Goal: Task Accomplishment & Management: Use online tool/utility

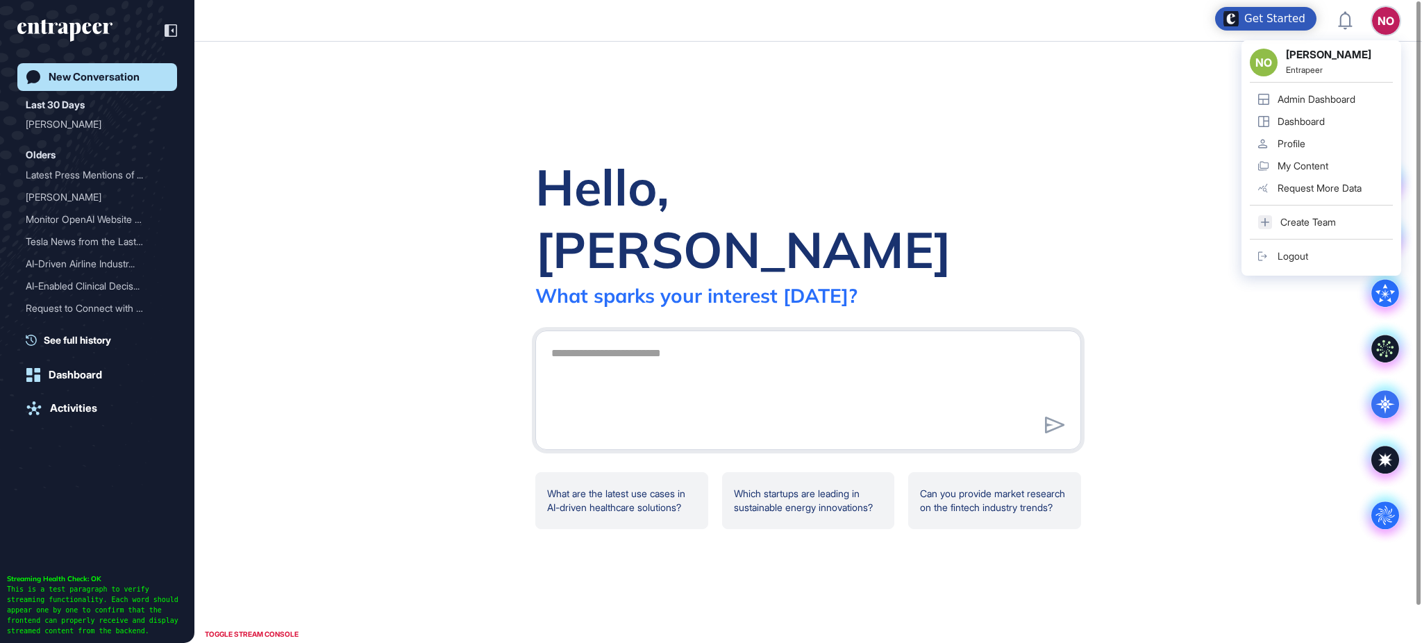
click at [1310, 106] on link "Admin Dashboard" at bounding box center [1321, 99] width 143 height 22
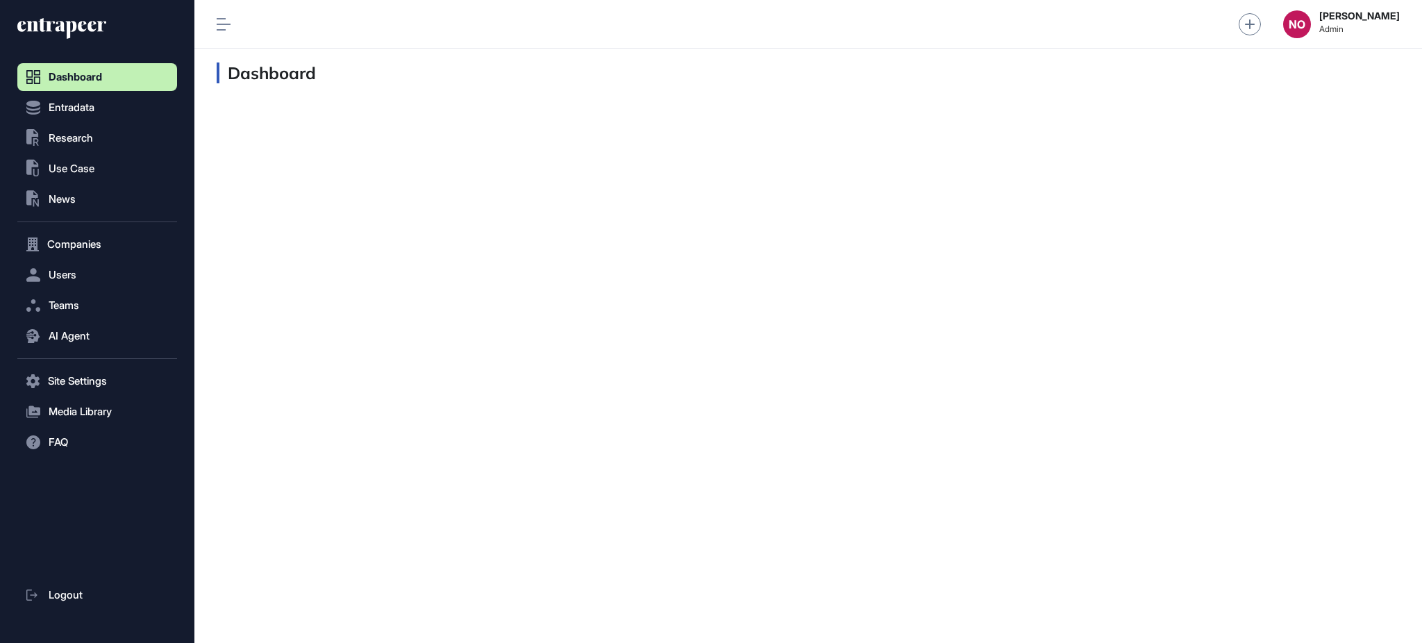
scroll to position [1, 1]
click at [85, 115] on button "Entradata" at bounding box center [97, 108] width 160 height 28
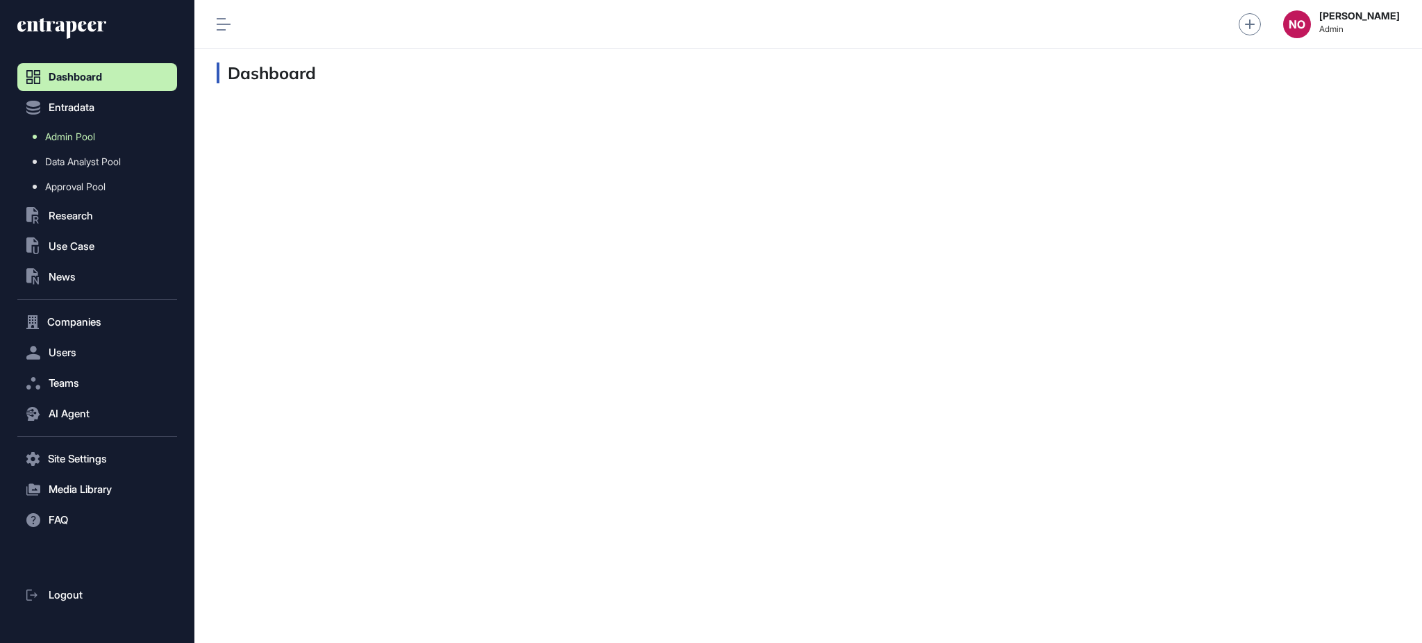
click at [85, 133] on span "Admin Pool" at bounding box center [70, 136] width 50 height 11
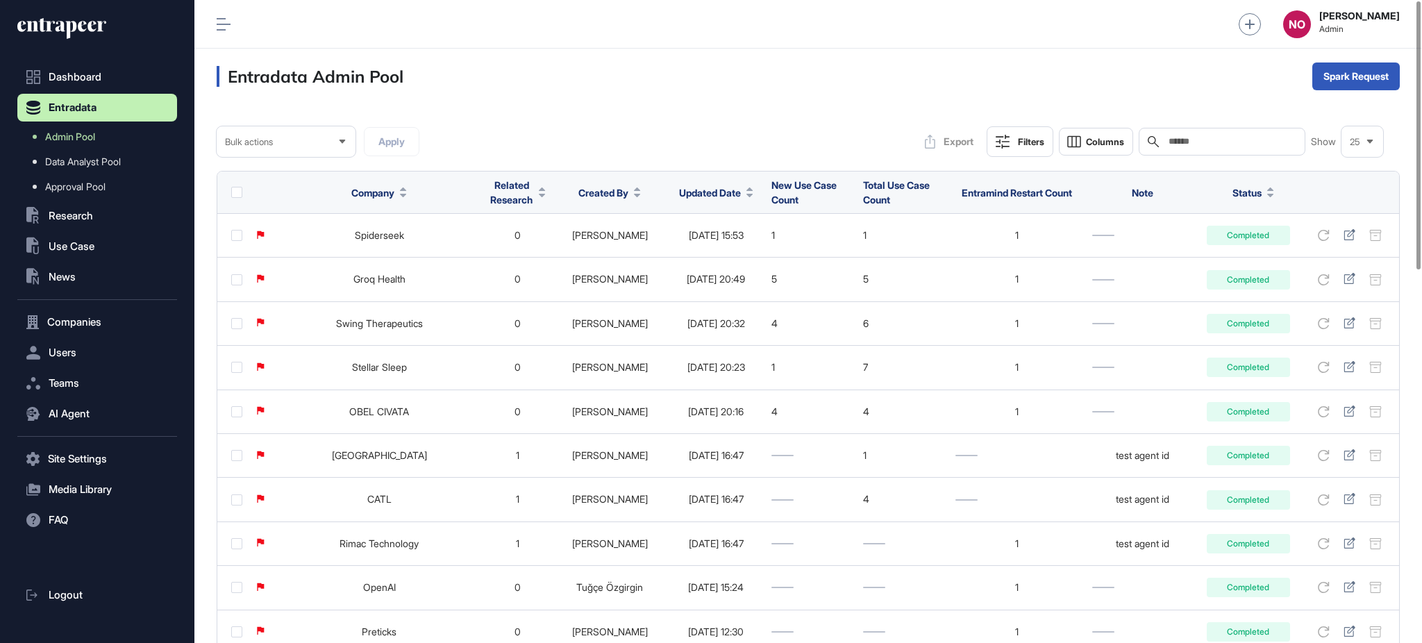
click at [715, 194] on span "Updated Date" at bounding box center [710, 192] width 62 height 15
click at [708, 251] on span "Sort Descending" at bounding box center [711, 251] width 56 height 12
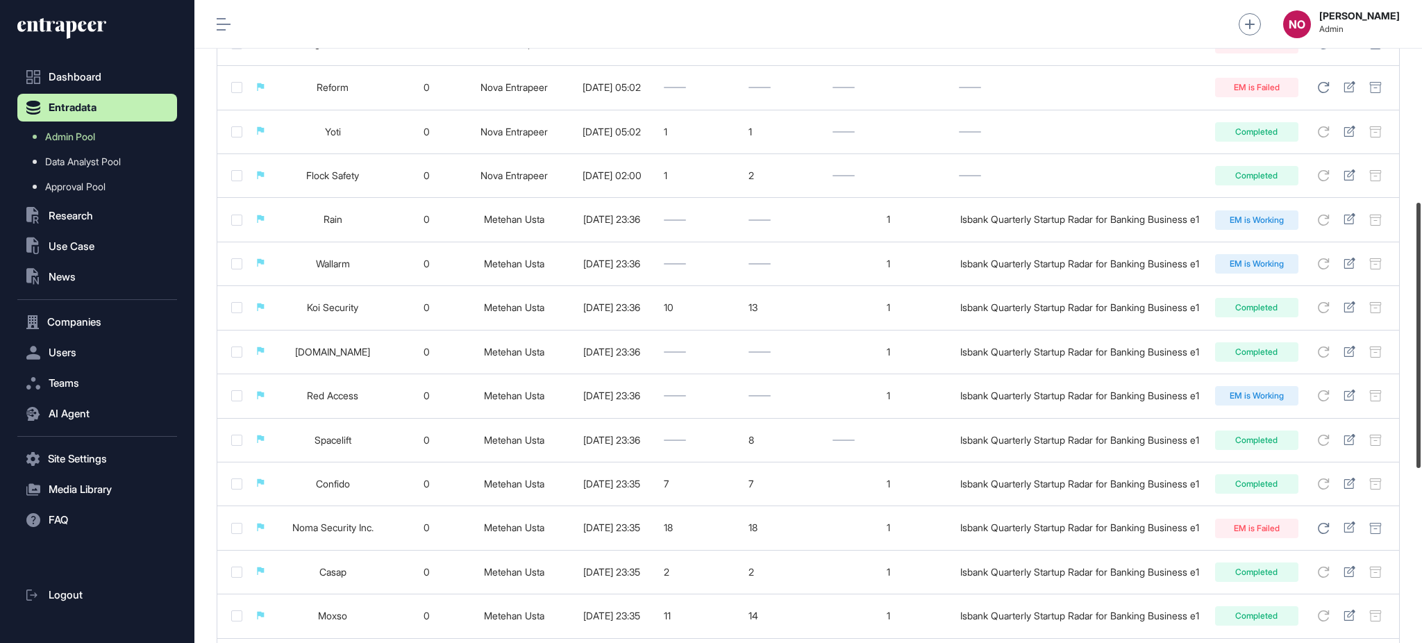
scroll to position [488, 0]
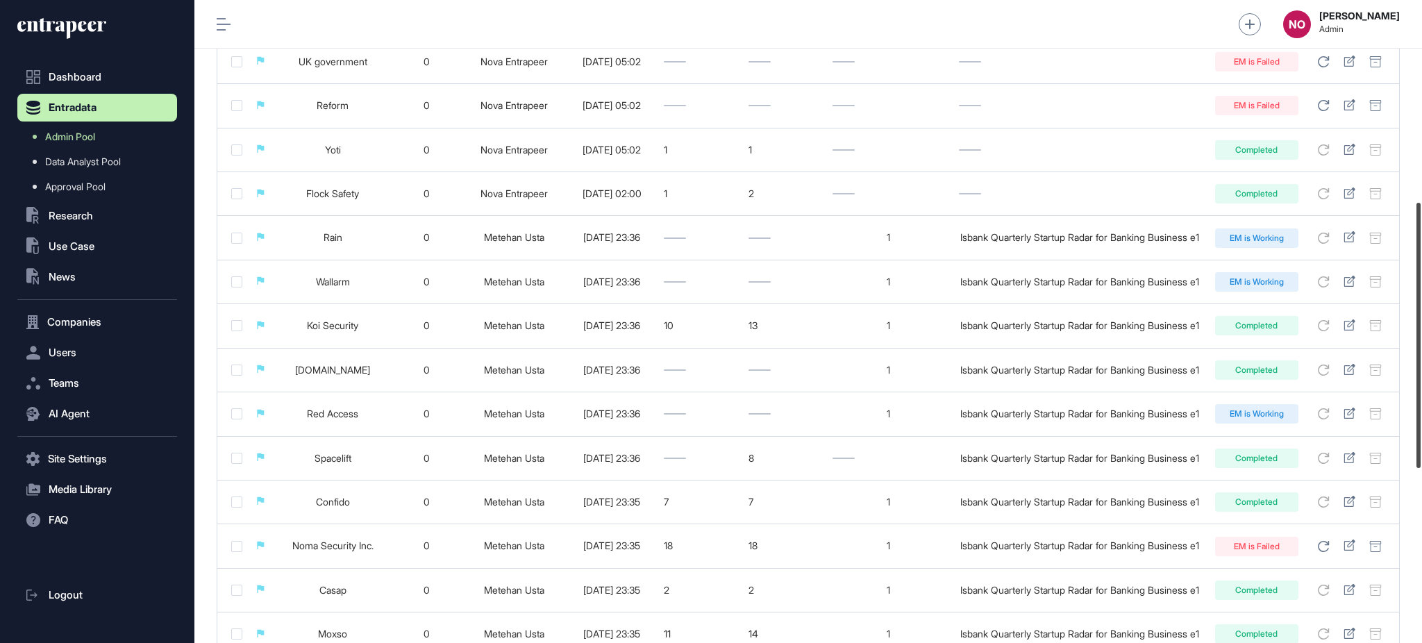
drag, startPoint x: 1421, startPoint y: 465, endPoint x: 1412, endPoint y: 293, distance: 171.8
click at [1417, 293] on div at bounding box center [1419, 335] width 4 height 265
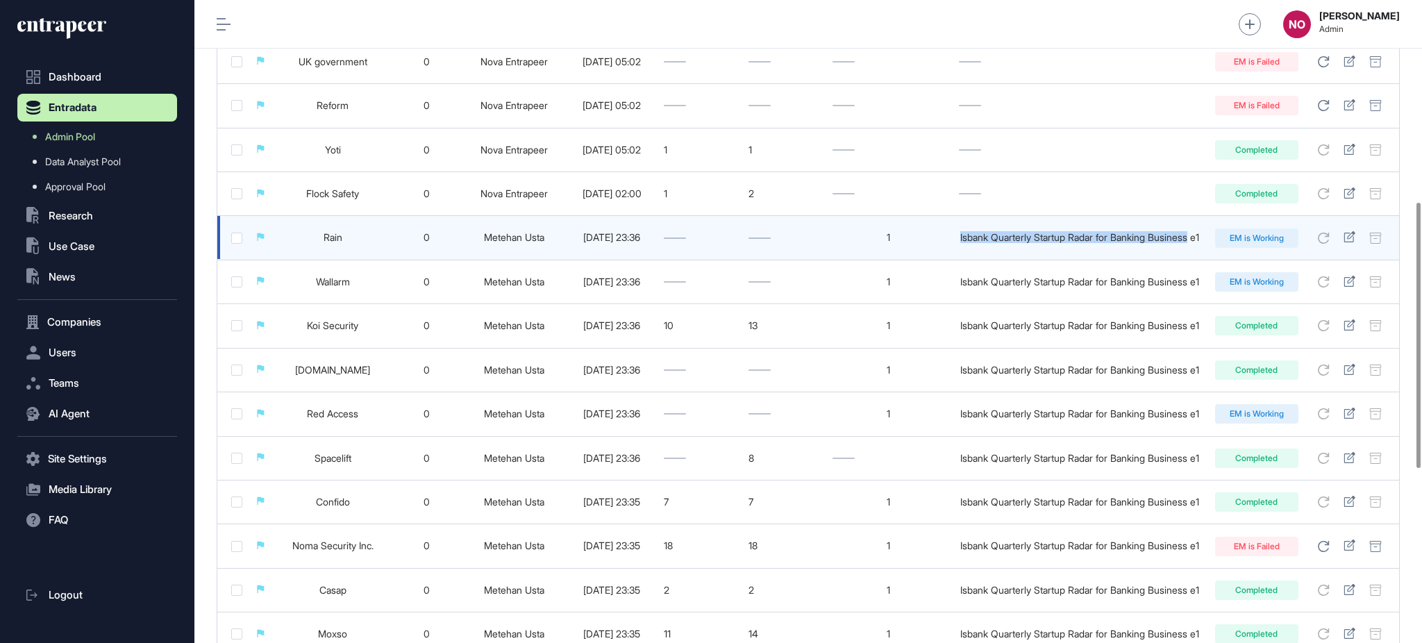
drag, startPoint x: 962, startPoint y: 245, endPoint x: 1201, endPoint y: 249, distance: 238.9
click at [1201, 249] on td "Isbank Quarterly Startup Radar for Banking Business e1" at bounding box center [1080, 238] width 256 height 44
copy div "Isbank Quarterly Startup Radar for Banking Business"
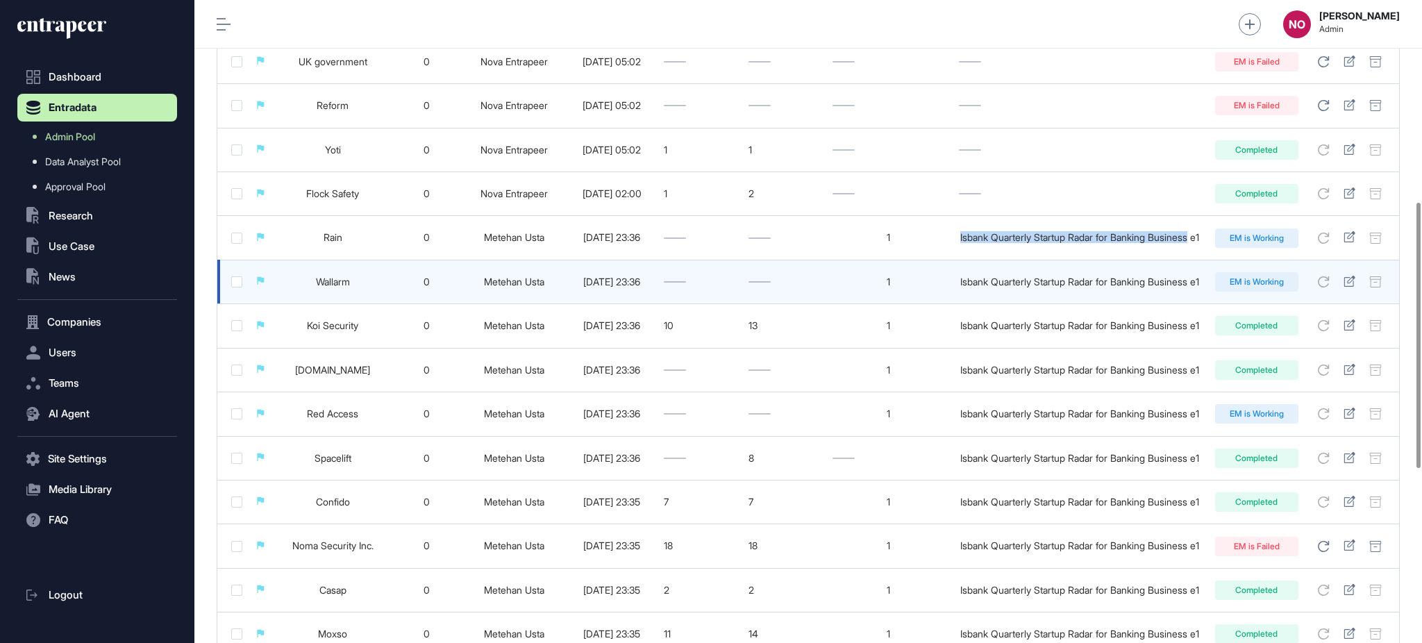
scroll to position [0, 0]
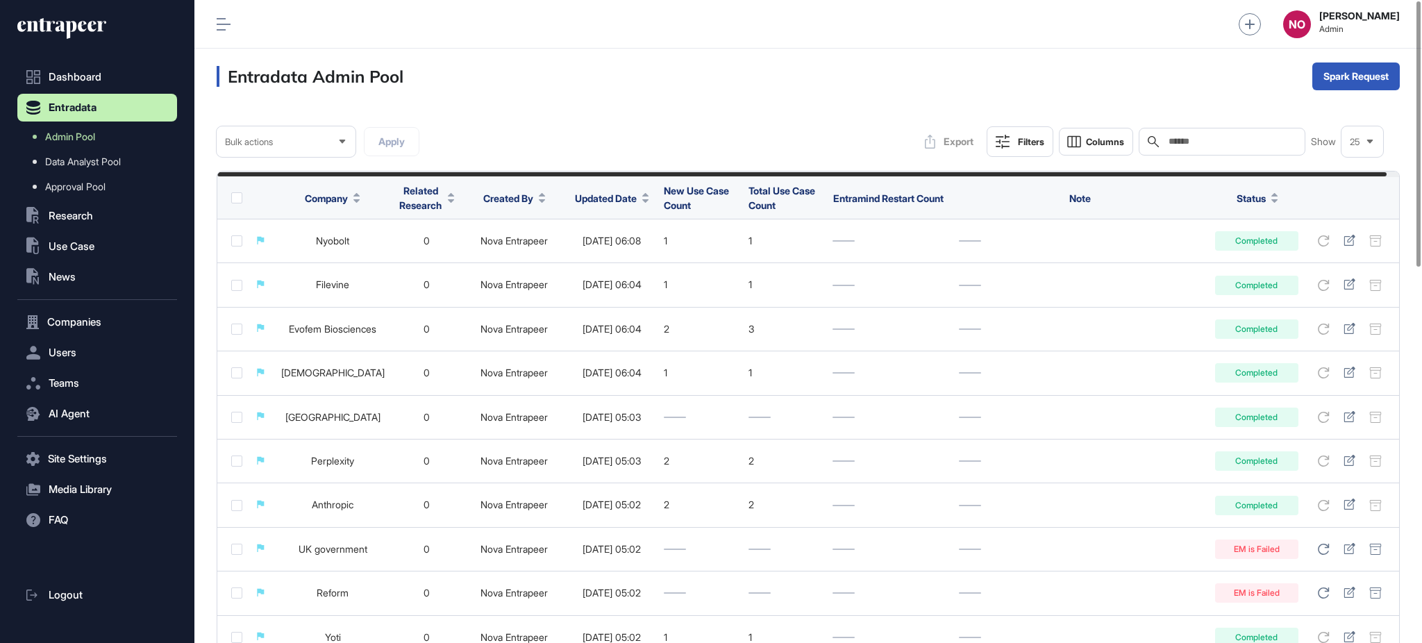
drag, startPoint x: 1222, startPoint y: 124, endPoint x: 1215, endPoint y: 143, distance: 20.9
click at [1215, 143] on input "text" at bounding box center [1231, 141] width 129 height 11
paste input "**********"
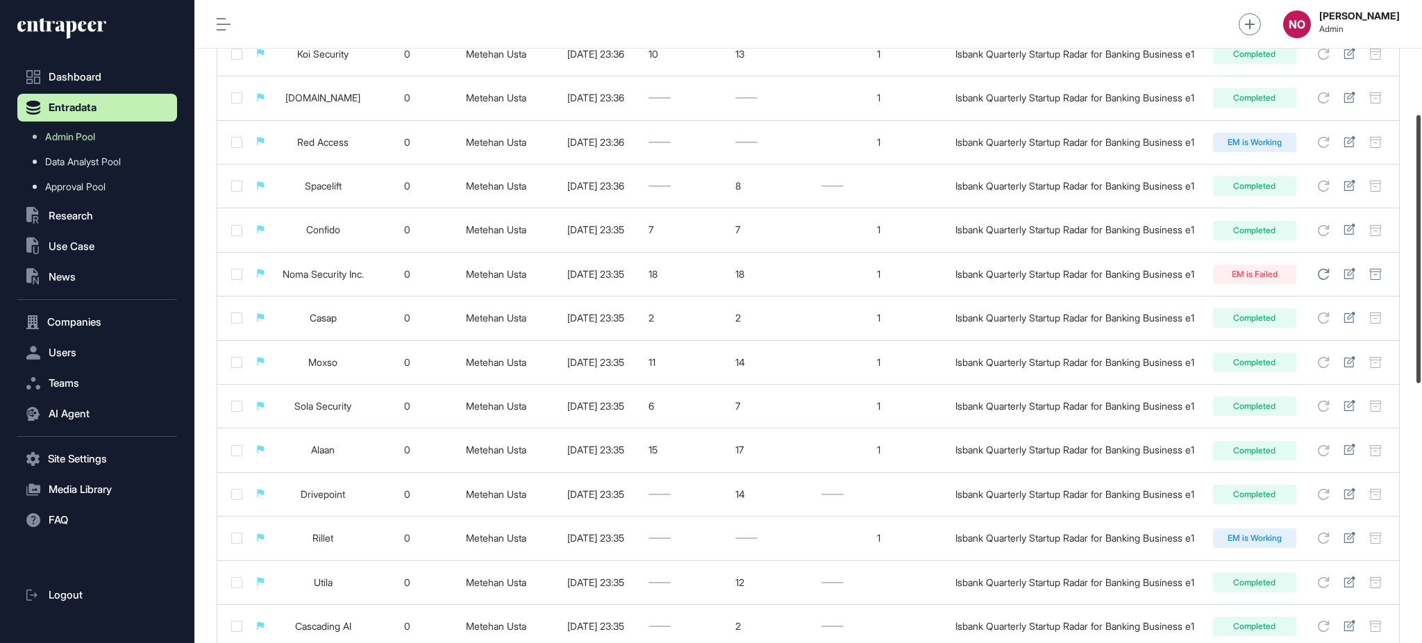
scroll to position [268, 0]
drag, startPoint x: 1421, startPoint y: 297, endPoint x: 1421, endPoint y: 194, distance: 102.8
click at [1421, 194] on div at bounding box center [1419, 249] width 4 height 268
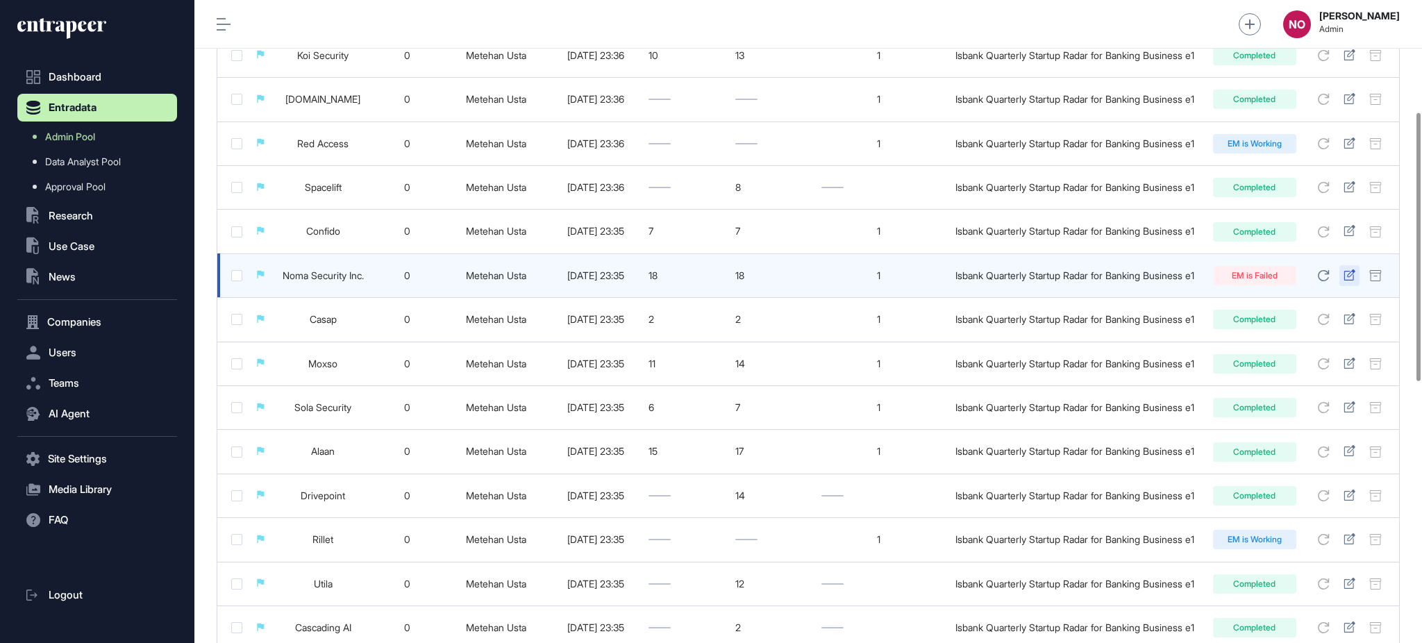
type input "**********"
click at [1347, 281] on icon at bounding box center [1350, 274] width 12 height 11
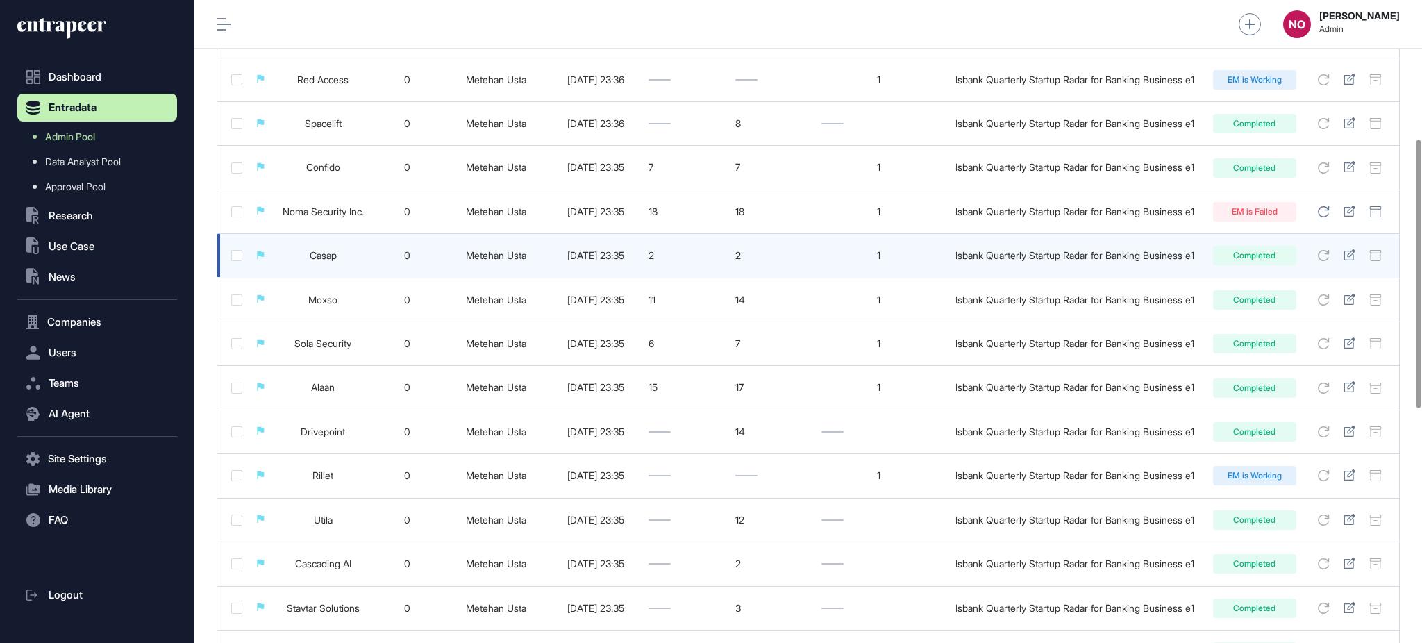
scroll to position [895, 0]
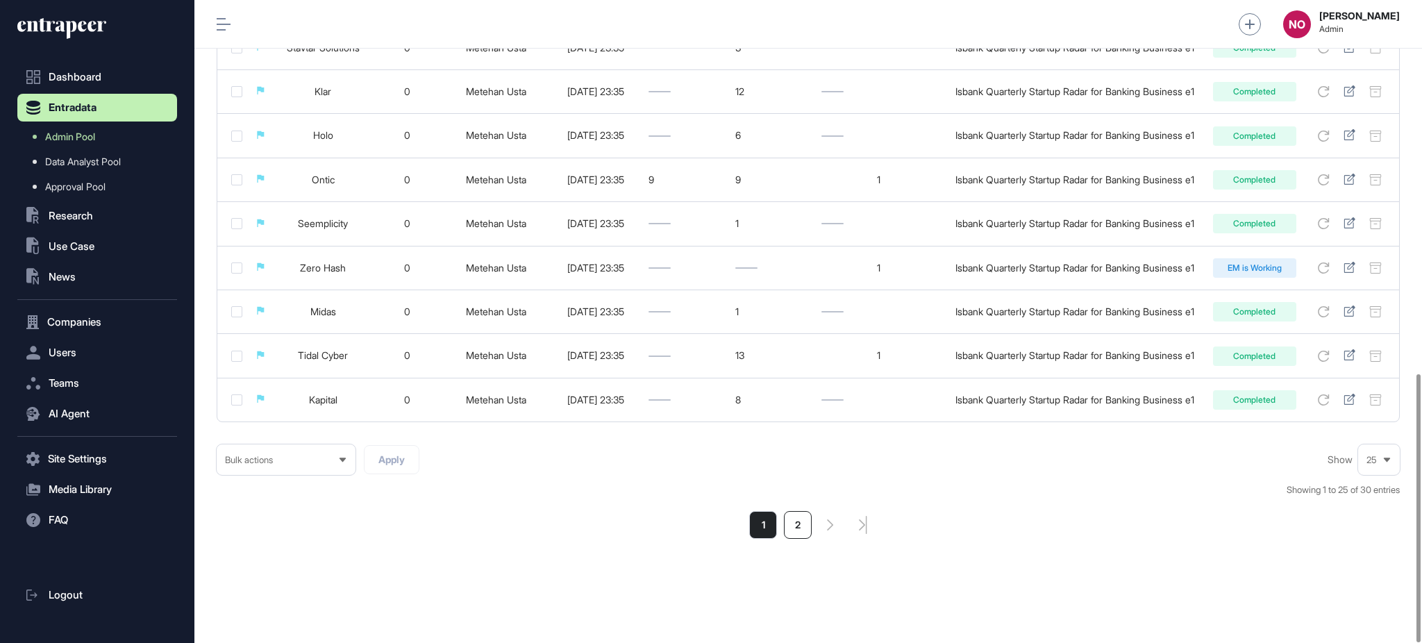
click at [802, 523] on li "2" at bounding box center [798, 525] width 28 height 28
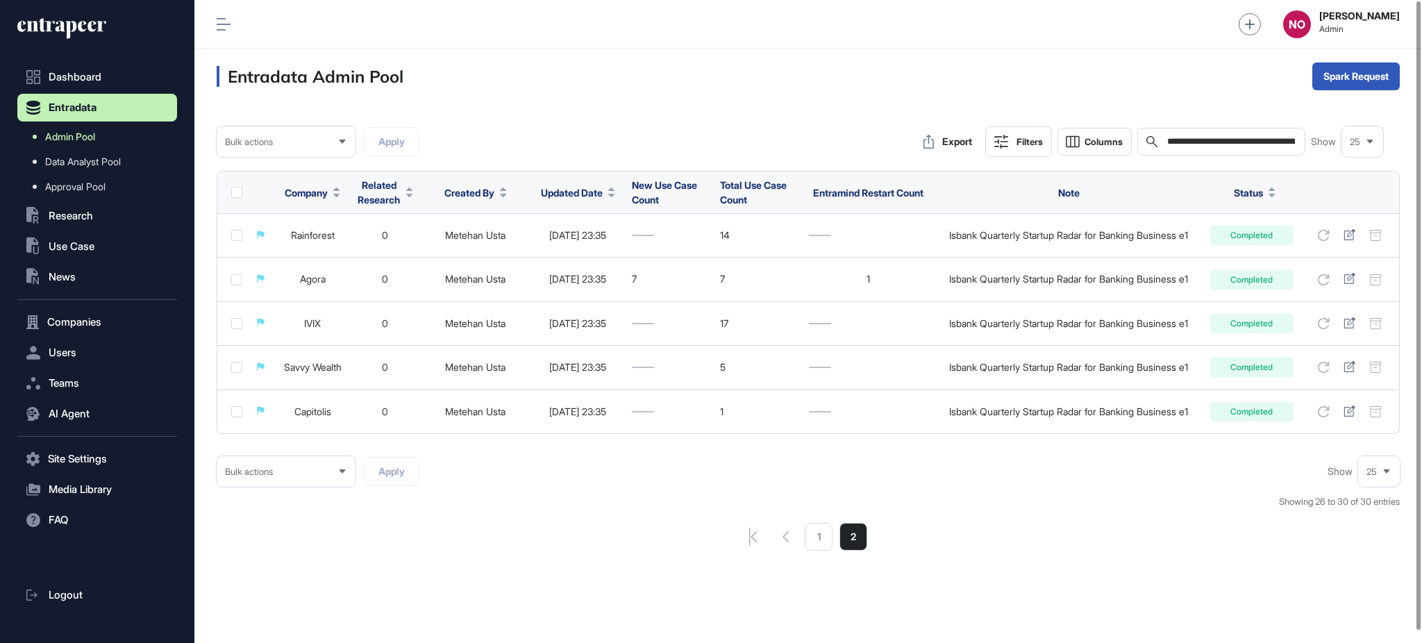
click at [113, 138] on link "Admin Pool" at bounding box center [100, 136] width 153 height 25
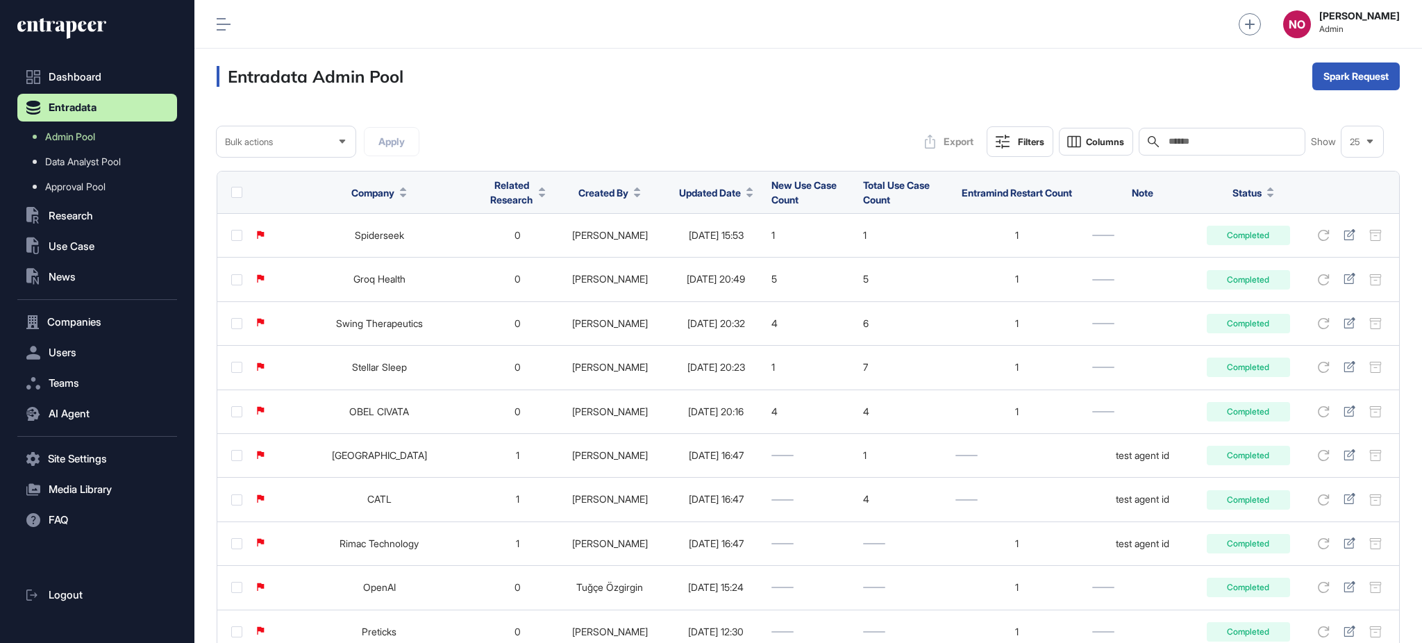
click at [747, 192] on div at bounding box center [750, 193] width 7 height 10
click at [715, 247] on span "Sort Descending" at bounding box center [711, 251] width 56 height 12
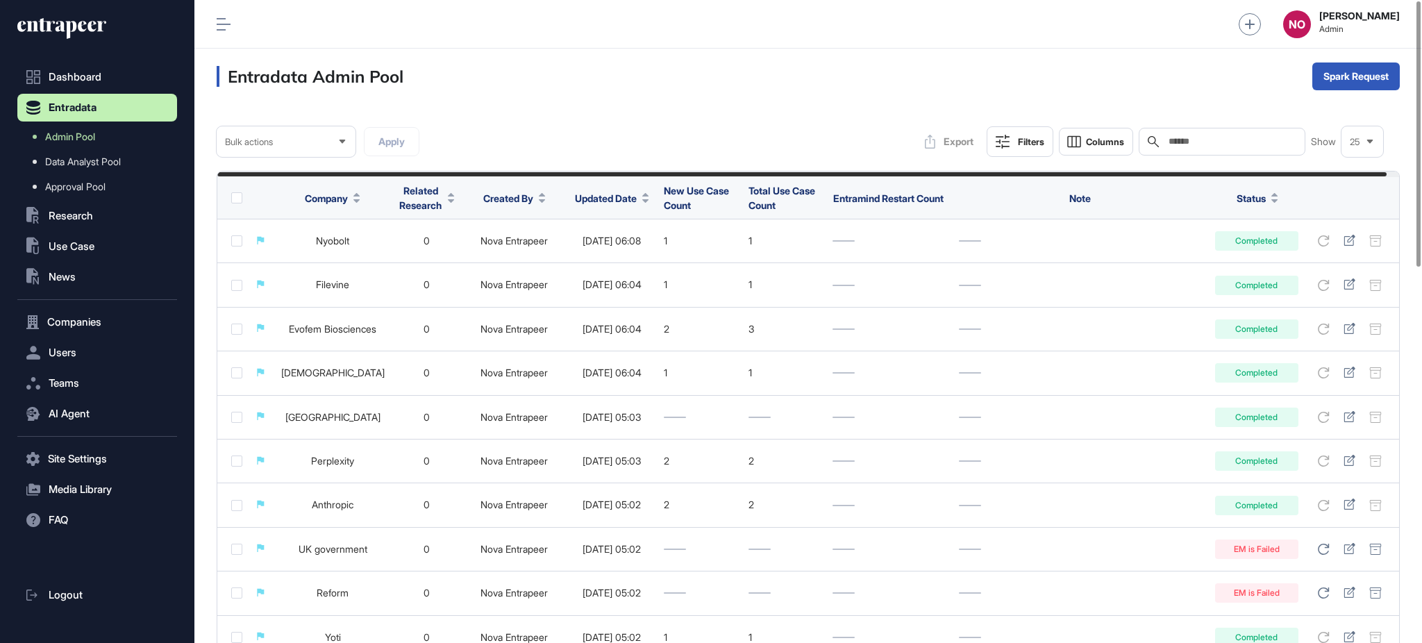
click at [649, 197] on div at bounding box center [645, 198] width 7 height 10
click at [670, 251] on span "Sort Descending" at bounding box center [668, 257] width 56 height 12
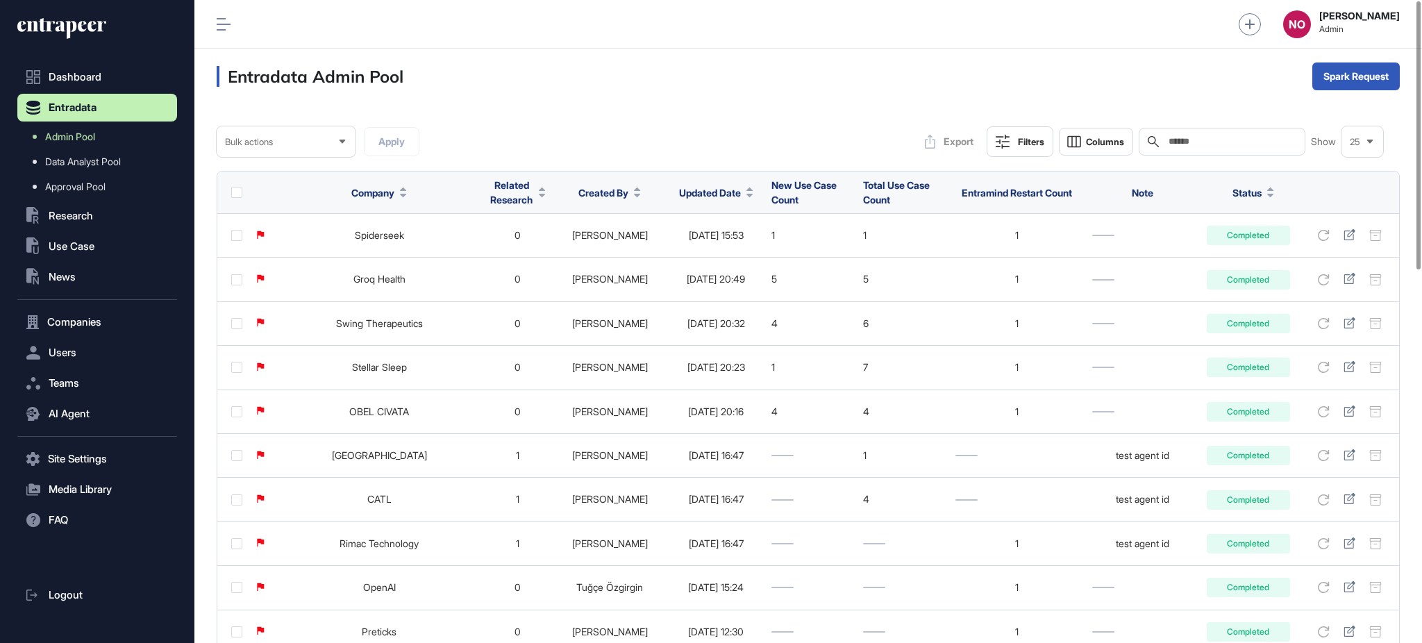
click at [708, 196] on span "Updated Date" at bounding box center [710, 192] width 62 height 15
click at [688, 252] on span "Sort Descending" at bounding box center [711, 251] width 56 height 12
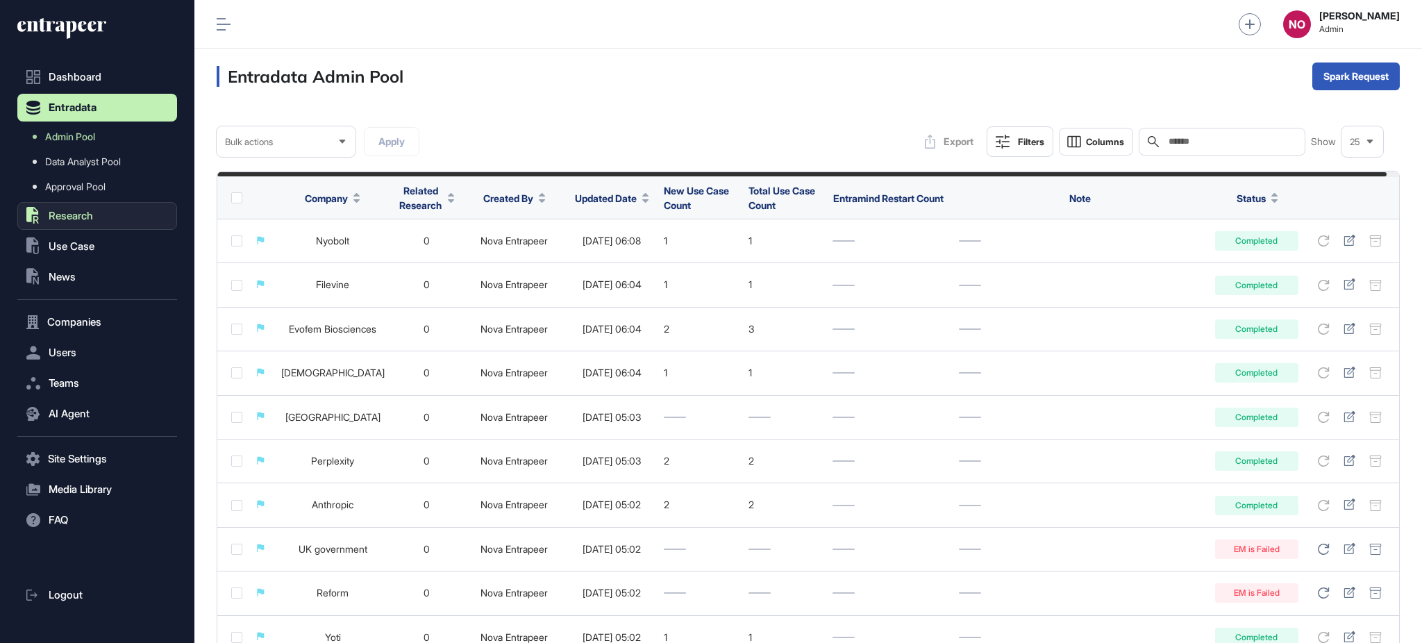
click at [78, 216] on span "Research" at bounding box center [71, 215] width 44 height 11
click at [649, 207] on div "Updated Date" at bounding box center [612, 198] width 74 height 26
click at [649, 199] on icon at bounding box center [645, 200] width 7 height 3
click at [681, 251] on span "Sort Descending" at bounding box center [668, 257] width 56 height 12
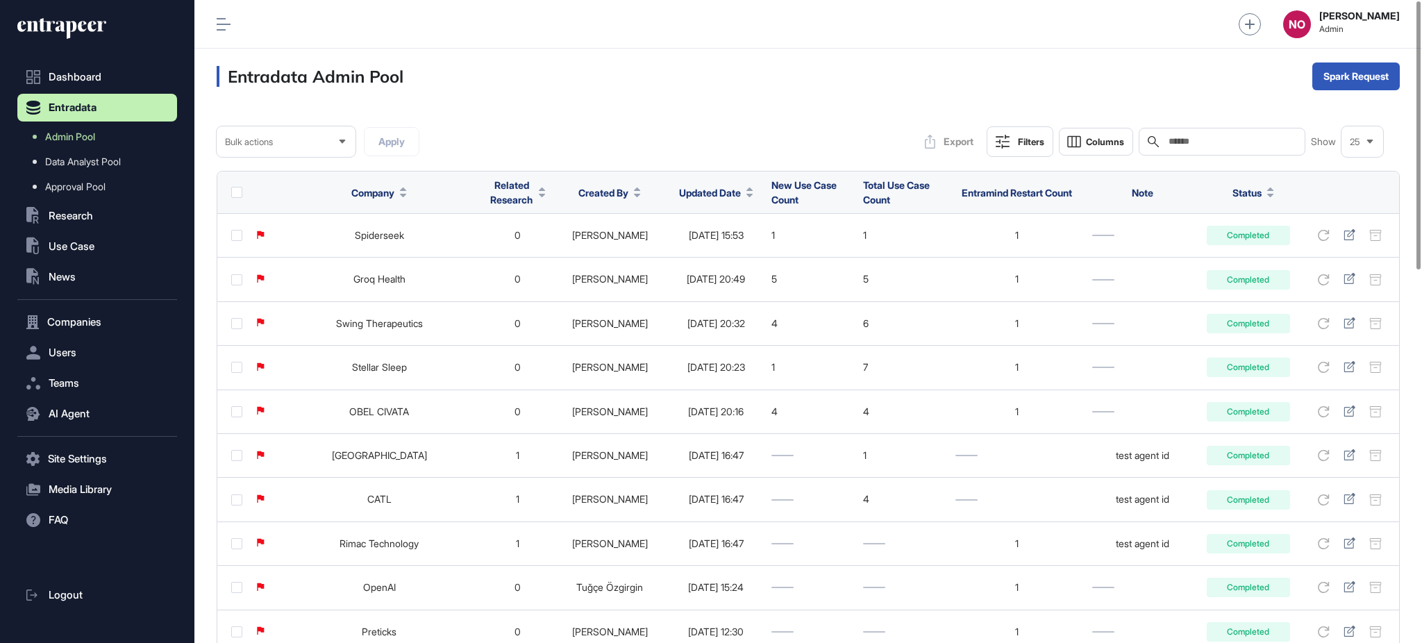
click at [747, 194] on icon at bounding box center [750, 195] width 7 height 3
click at [715, 247] on span "Sort Descending" at bounding box center [711, 251] width 56 height 12
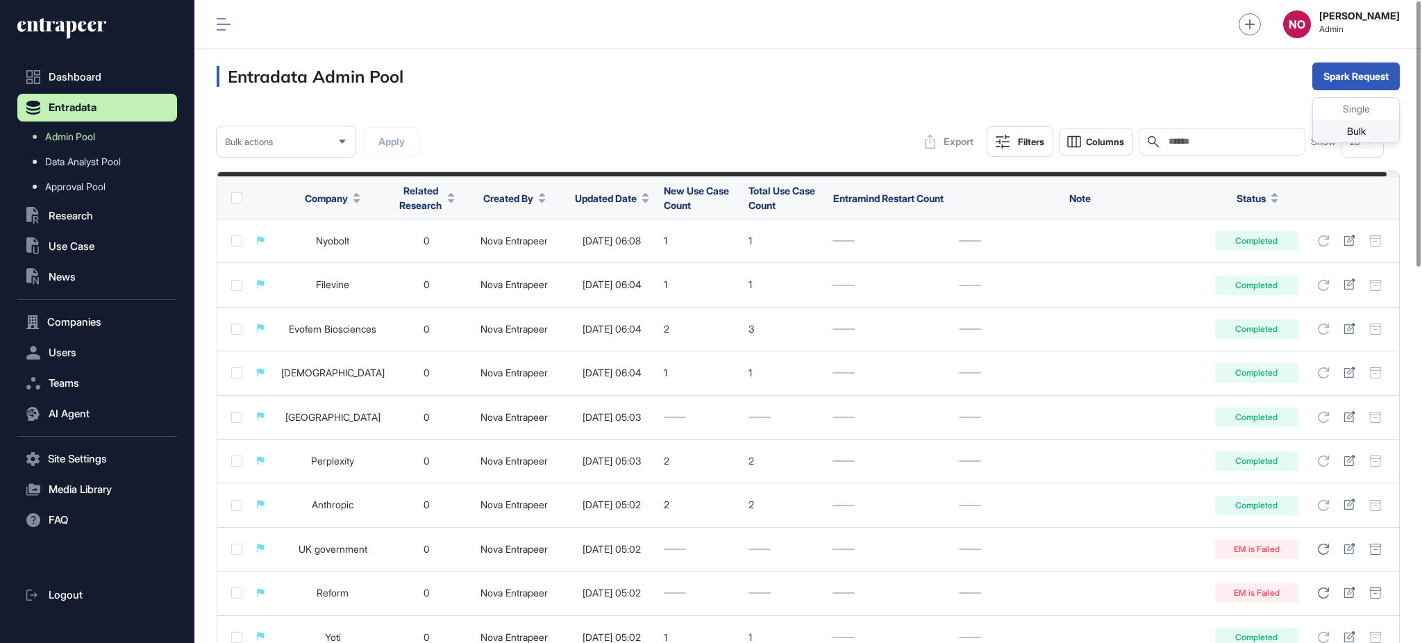
click at [1347, 131] on div "Bulk" at bounding box center [1356, 131] width 86 height 22
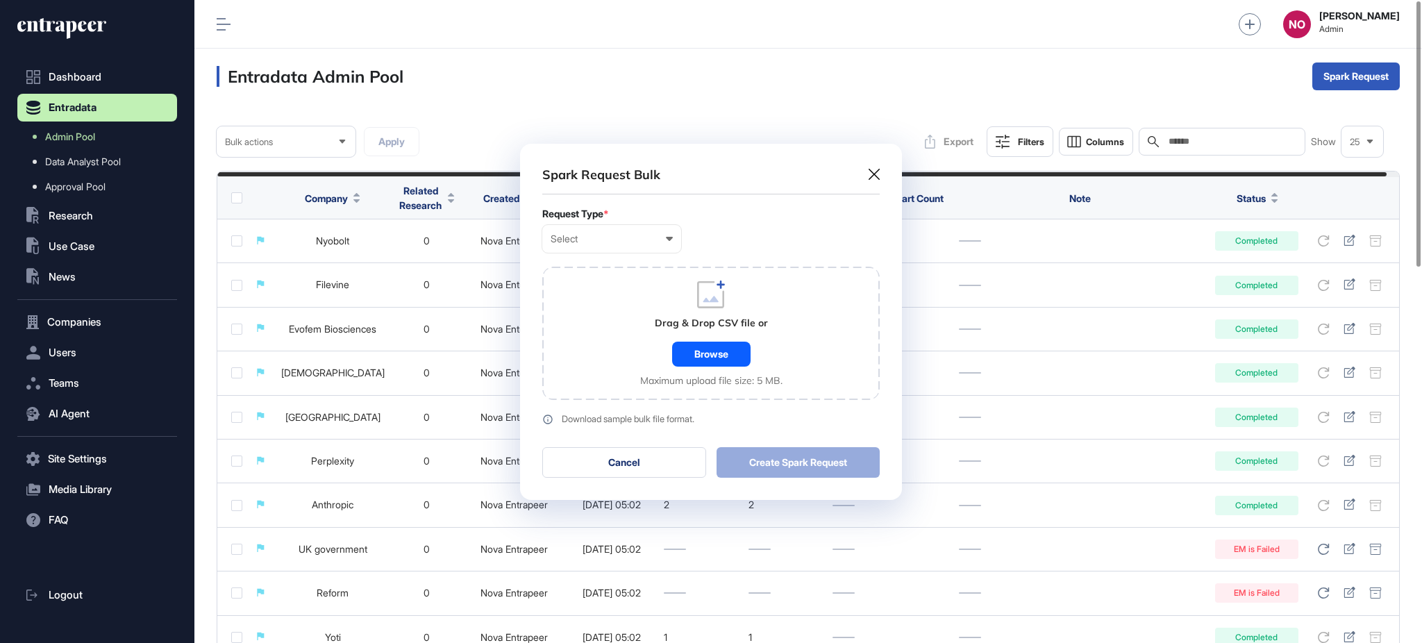
scroll to position [1, 6]
click at [580, 233] on div "Select User Company Customer Request ID" at bounding box center [611, 239] width 139 height 28
click at [0, 0] on div "Company" at bounding box center [0, 0] width 0 height 0
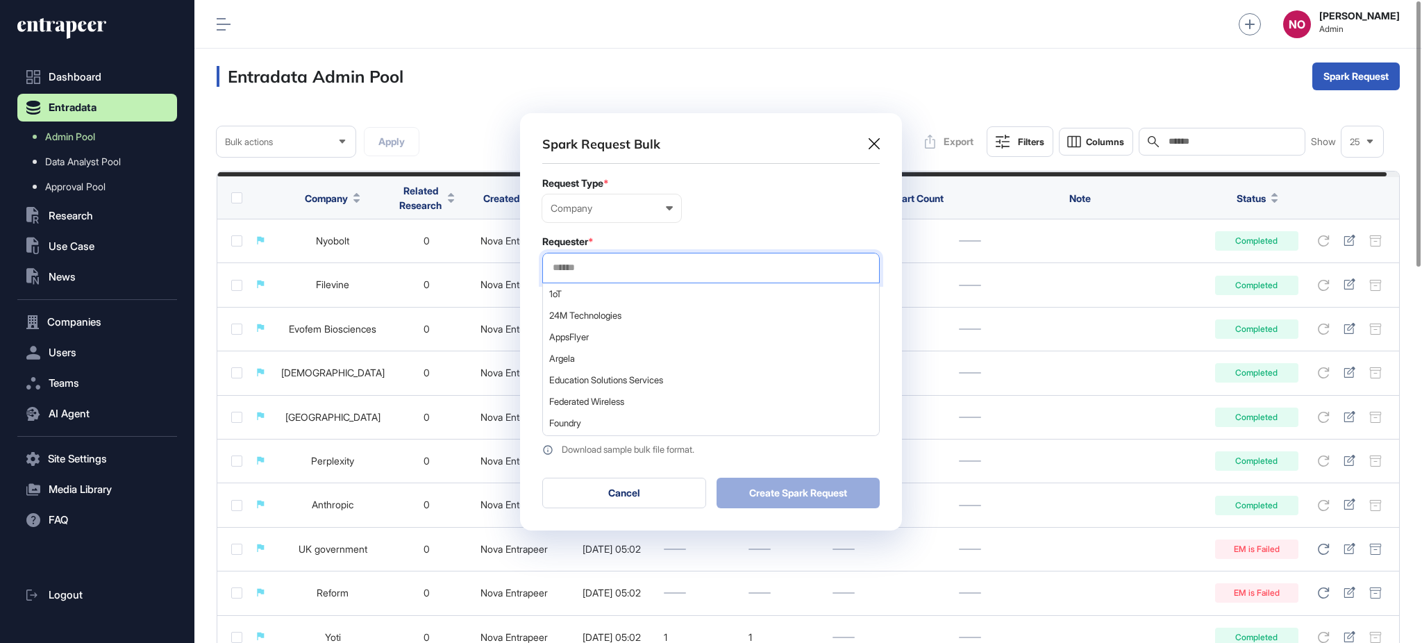
click at [605, 267] on input "text" at bounding box center [710, 268] width 319 height 12
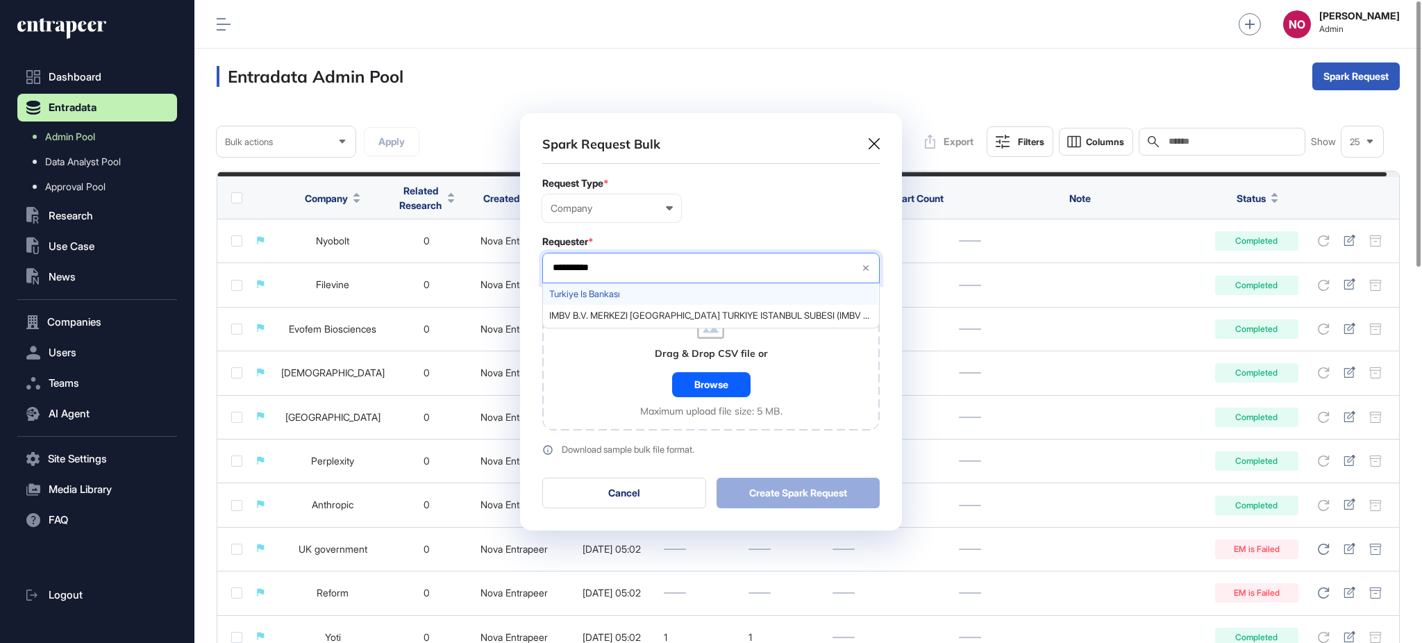
type input "**********"
click at [629, 290] on span "Turkiye Is Bankası" at bounding box center [710, 294] width 322 height 10
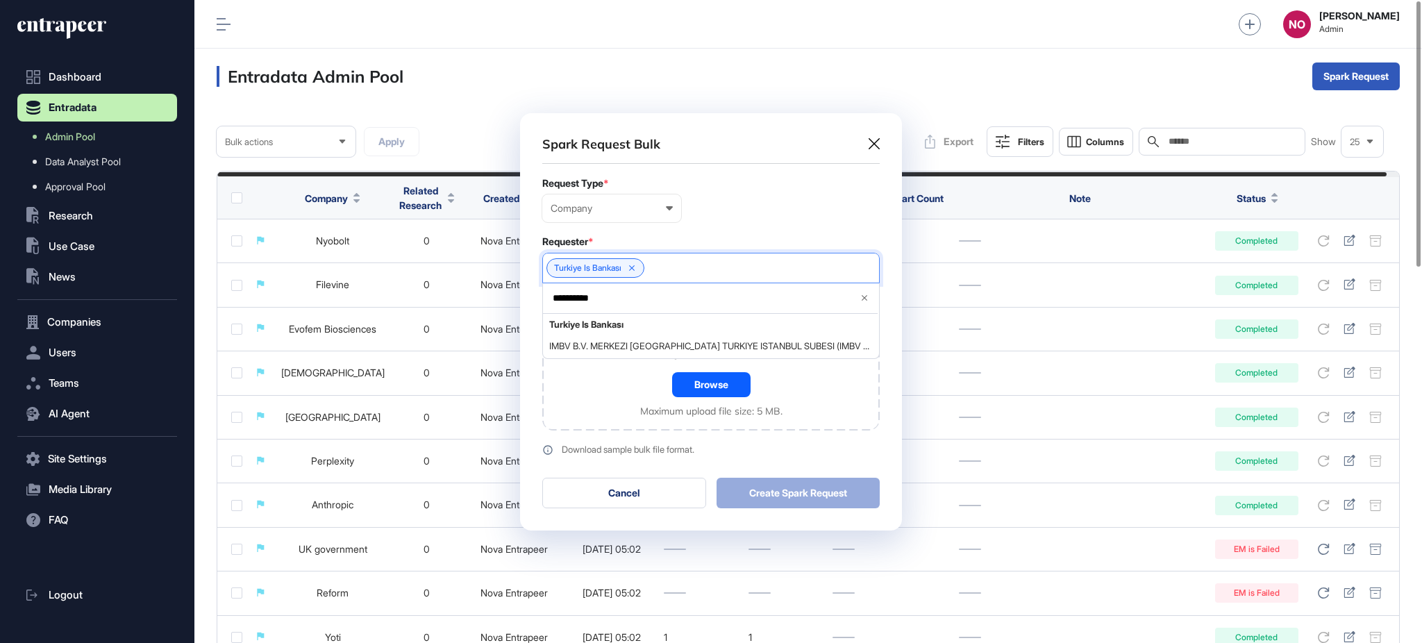
click at [641, 400] on div "Drag & Drop CSV file or Browse Maximum upload file size: 5 MB." at bounding box center [711, 364] width 142 height 106
click at [697, 396] on div "Browse" at bounding box center [711, 384] width 78 height 25
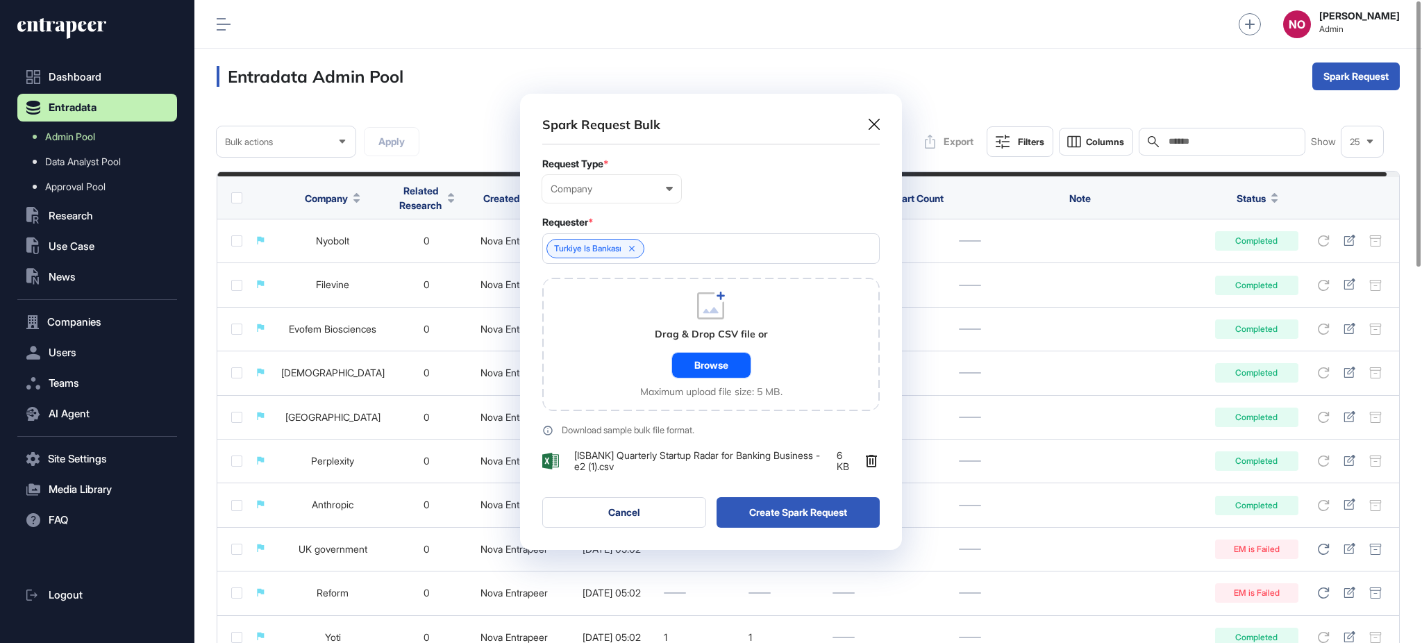
scroll to position [456, 381]
click at [820, 517] on button "Create Spark Request" at bounding box center [799, 512] width 164 height 31
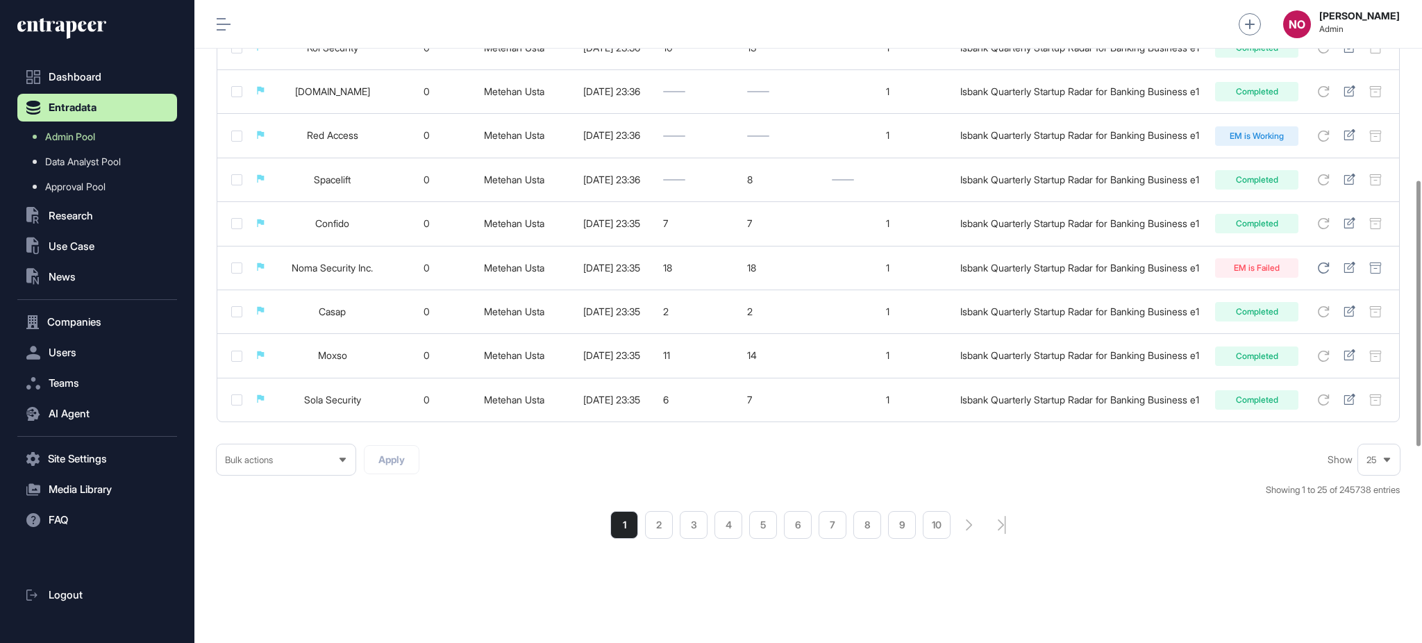
scroll to position [347, 0]
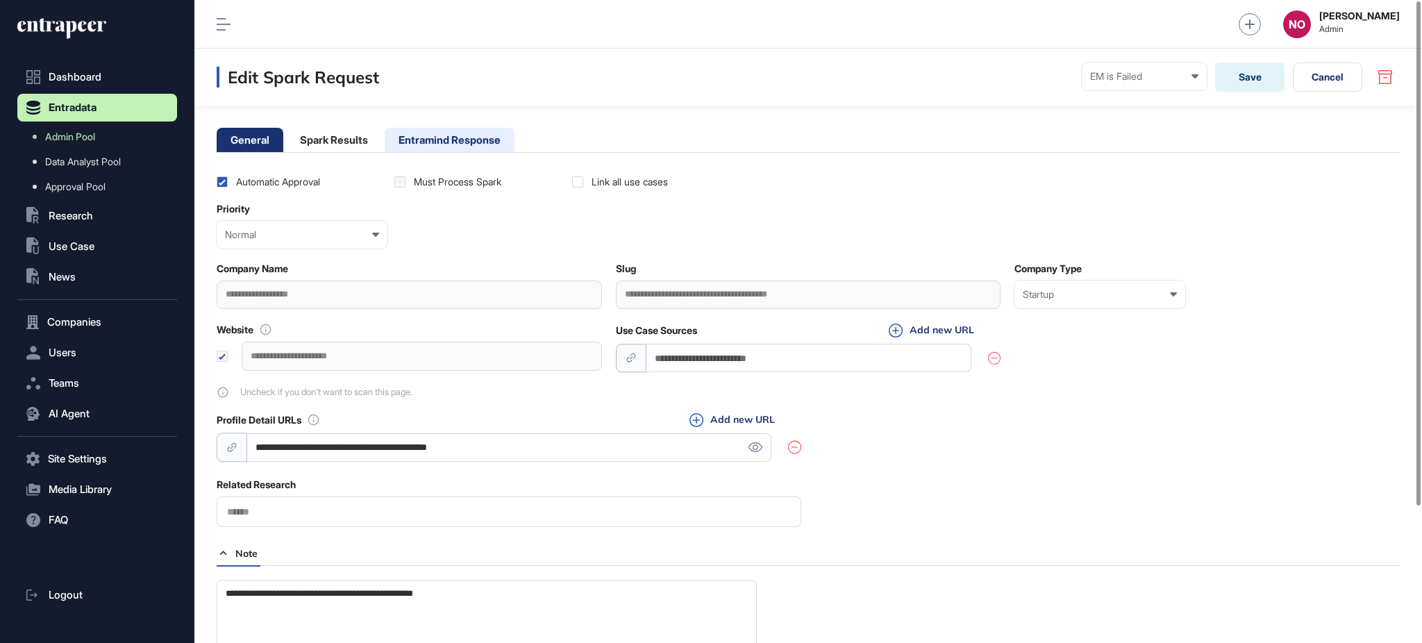
click at [494, 142] on li "Entramind Response" at bounding box center [450, 140] width 130 height 24
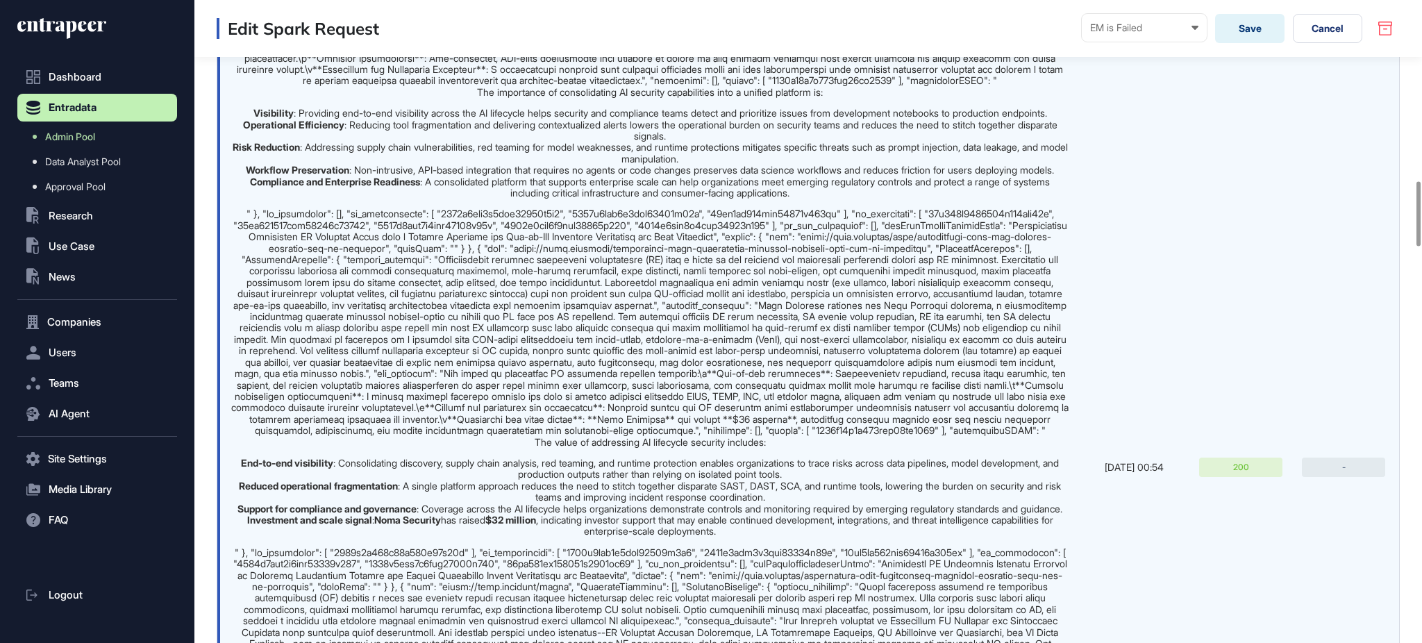
scroll to position [1793, 0]
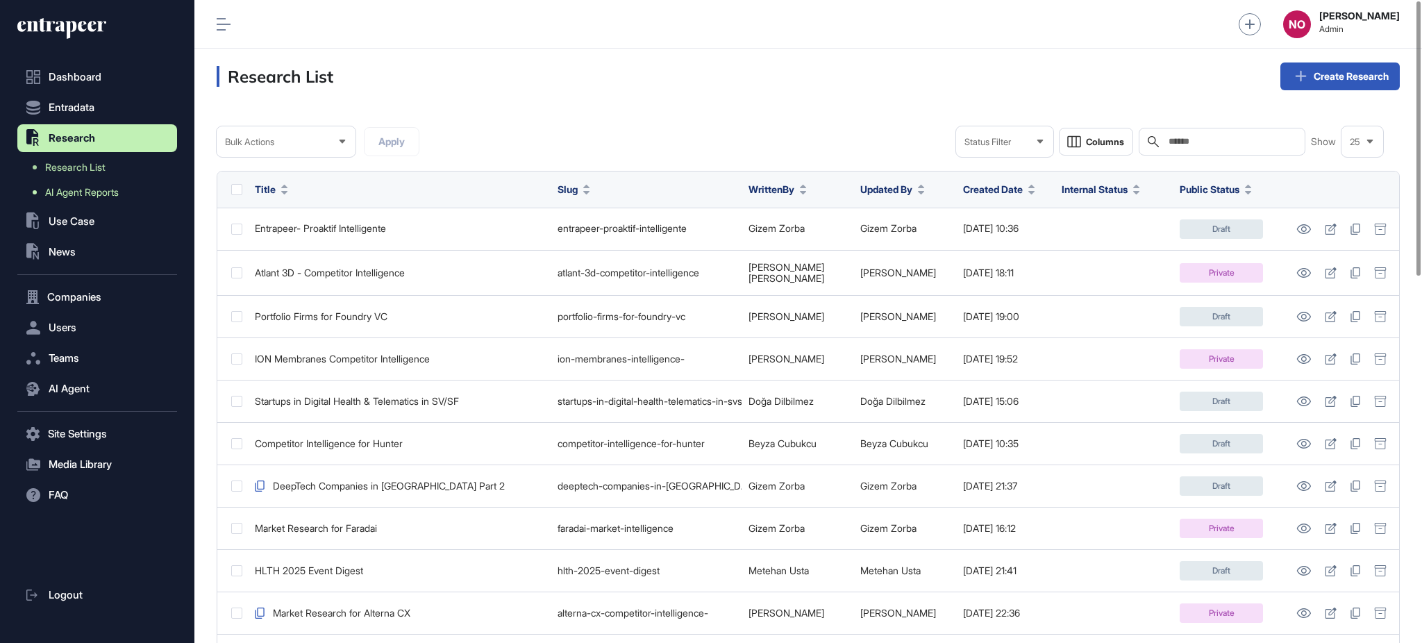
click at [104, 194] on span "AI Agent Reports" at bounding box center [82, 192] width 74 height 11
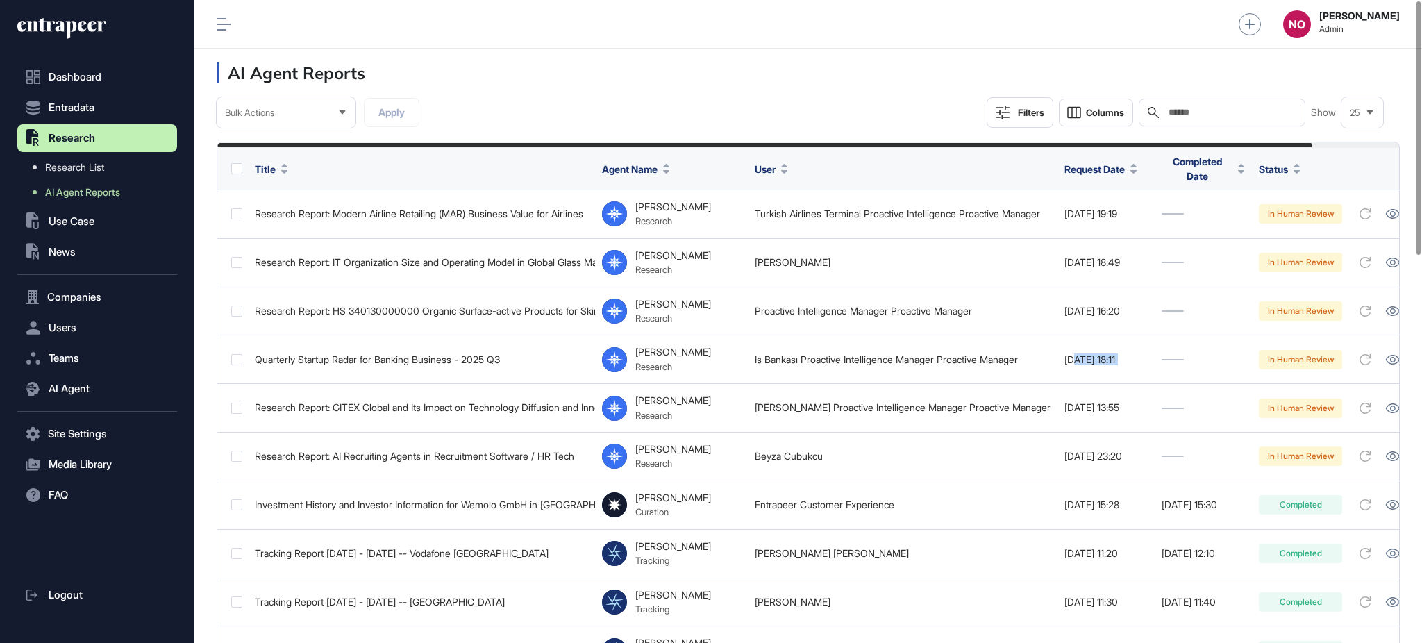
scroll to position [0, 93]
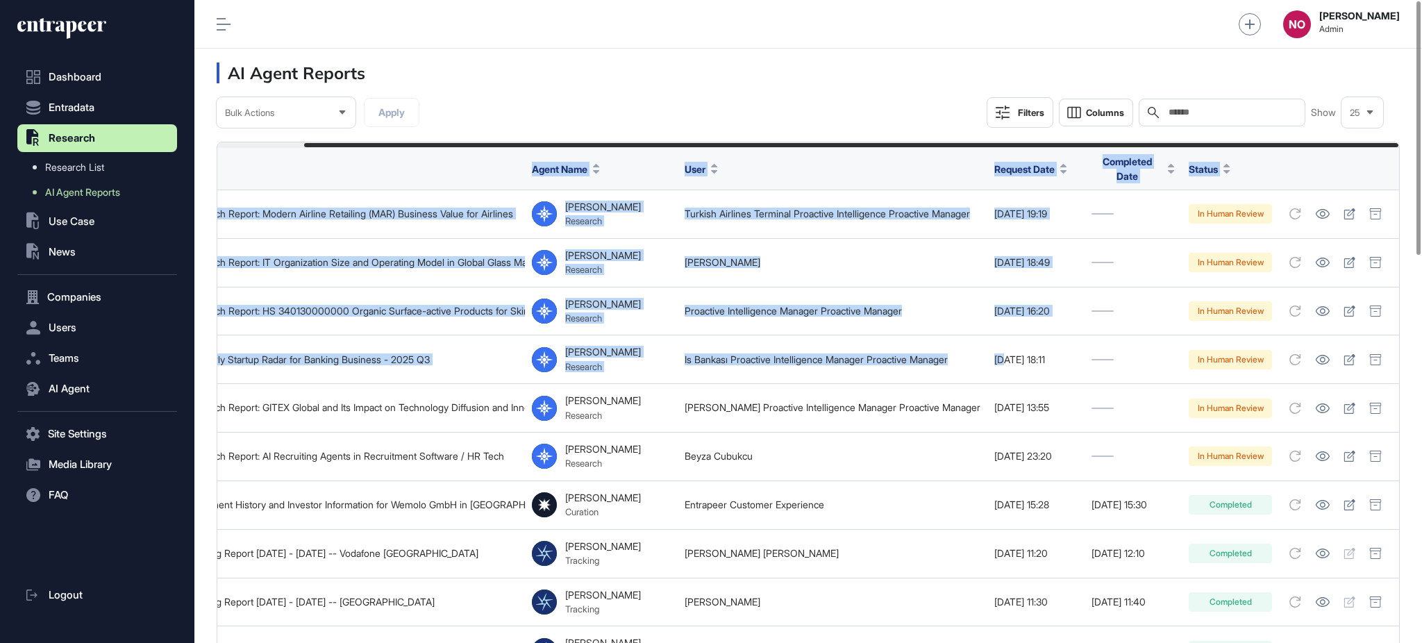
drag, startPoint x: 1091, startPoint y: 362, endPoint x: 1421, endPoint y: 361, distance: 329.9
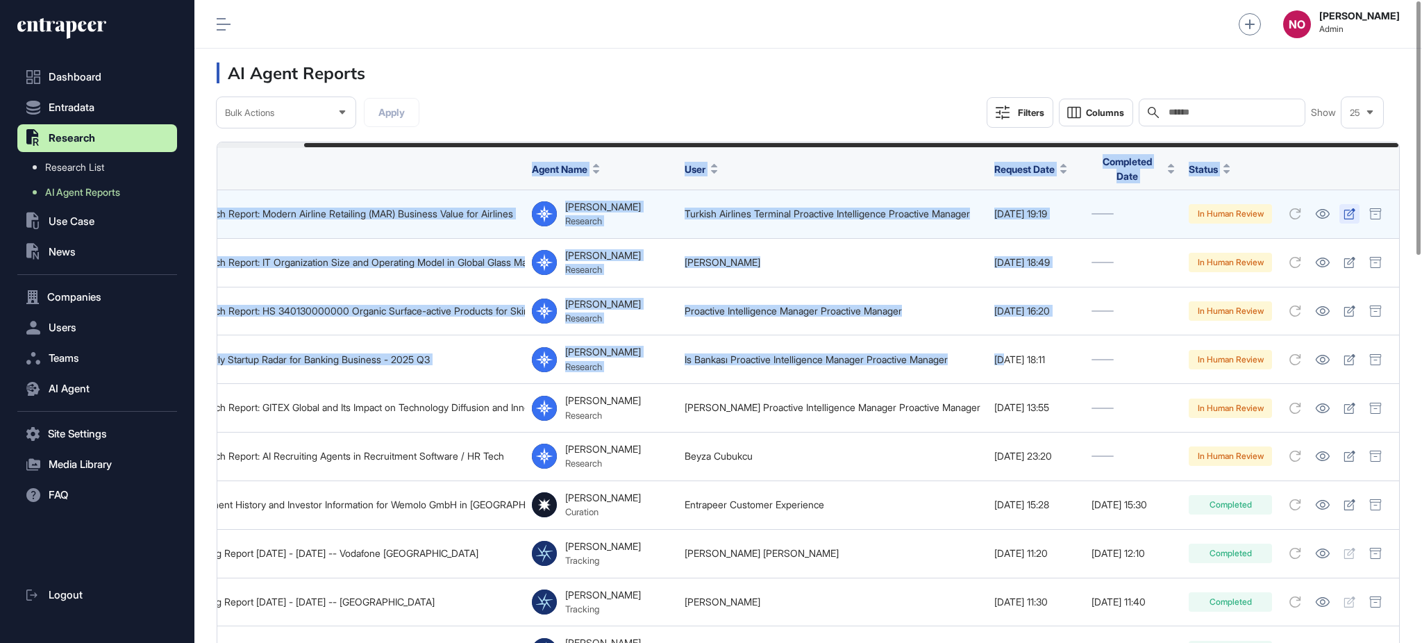
click at [1349, 208] on icon at bounding box center [1350, 213] width 12 height 11
